Goal: Task Accomplishment & Management: Manage account settings

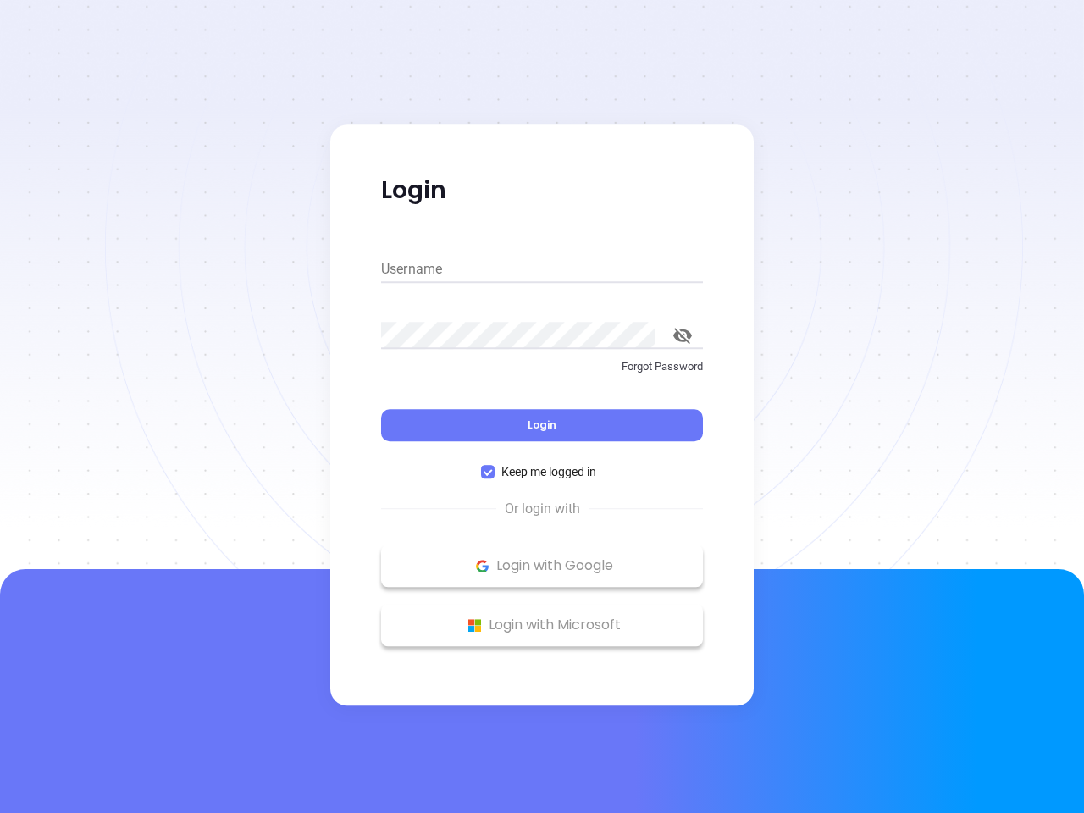
click at [542, 406] on div "Login" at bounding box center [542, 415] width 322 height 52
click at [542, 269] on input "Username" at bounding box center [542, 269] width 322 height 27
click at [682, 335] on icon "toggle password visibility" at bounding box center [682, 336] width 19 height 16
click at [542, 425] on span "Login" at bounding box center [541, 424] width 29 height 14
click at [542, 472] on span "Keep me logged in" at bounding box center [548, 471] width 108 height 19
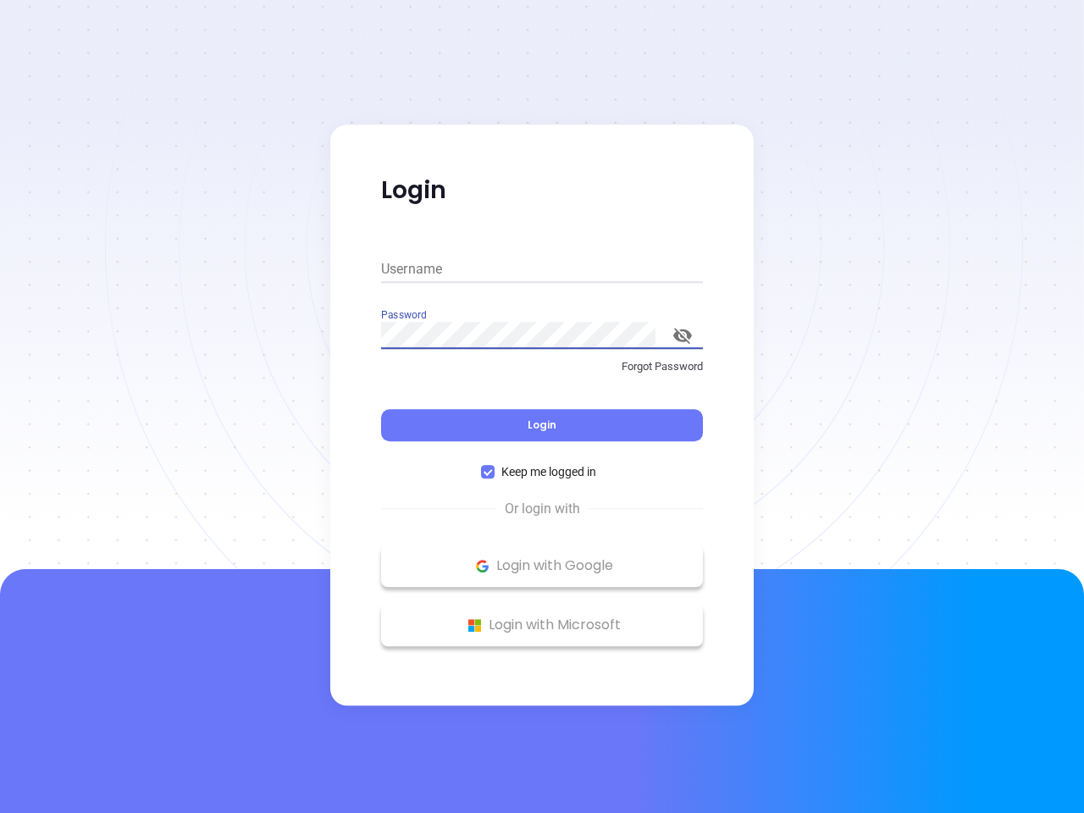
click at [494, 472] on input "Keep me logged in" at bounding box center [488, 472] width 14 height 14
checkbox input "false"
click at [542, 566] on p "Login with Google" at bounding box center [541, 565] width 305 height 25
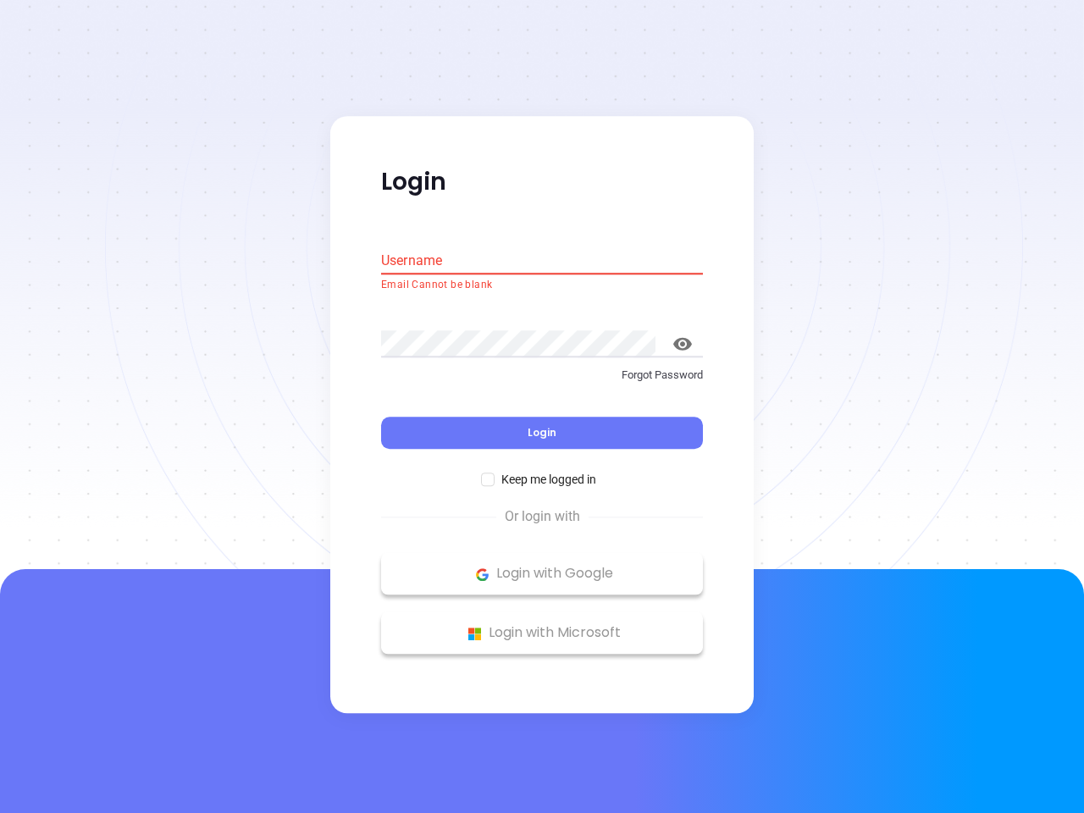
click at [542, 625] on p "Login with Microsoft" at bounding box center [541, 633] width 305 height 25
